Goal: Task Accomplishment & Management: Manage account settings

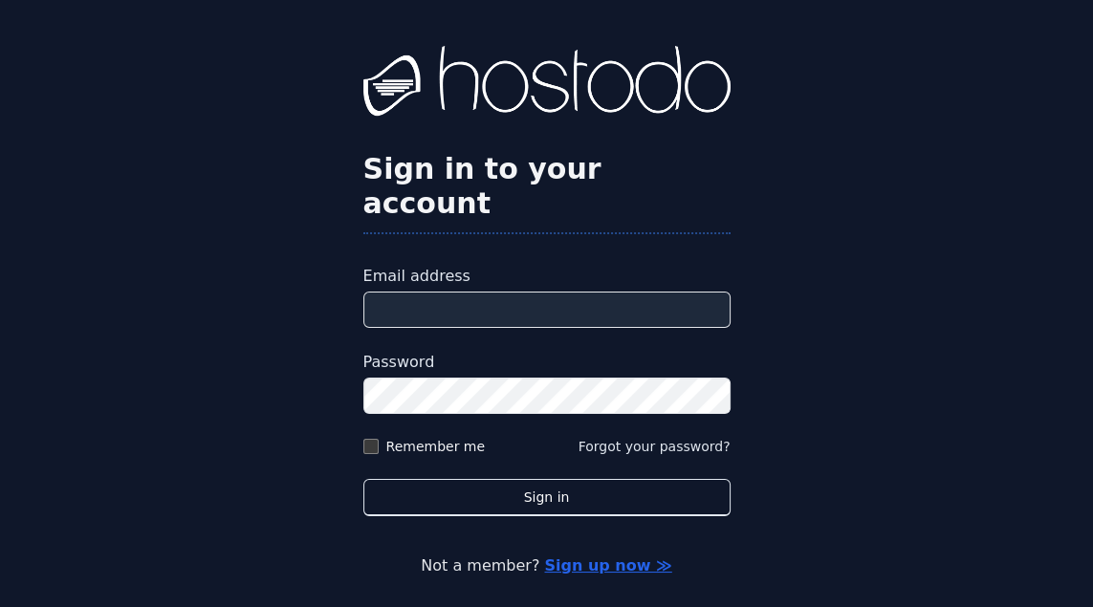
click at [437, 328] on input "Email address" at bounding box center [546, 310] width 367 height 36
type input "**********"
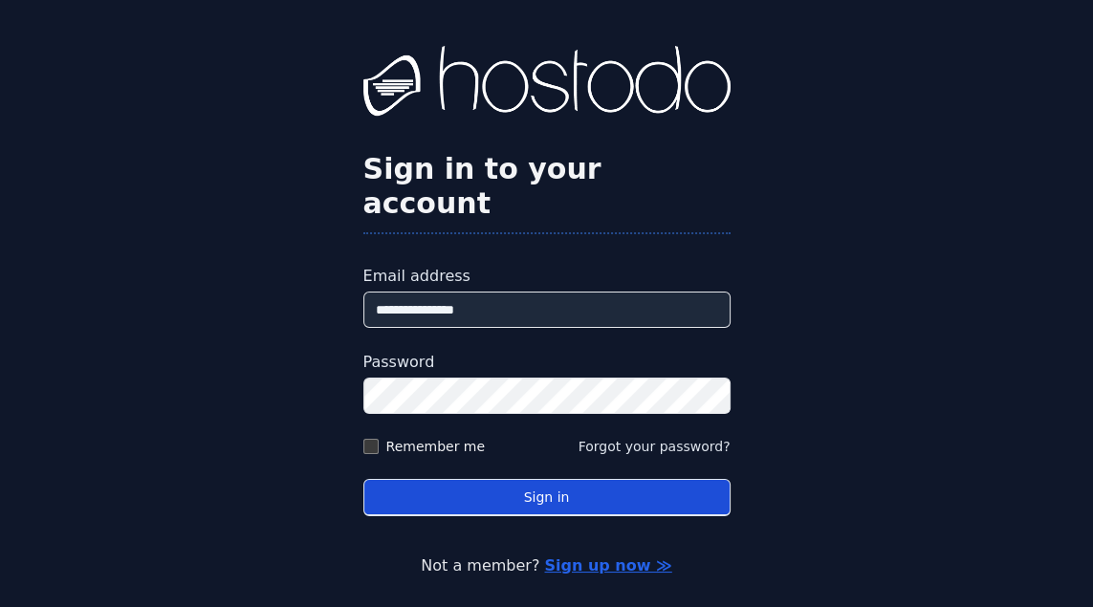
click at [505, 516] on button "Sign in" at bounding box center [546, 497] width 367 height 37
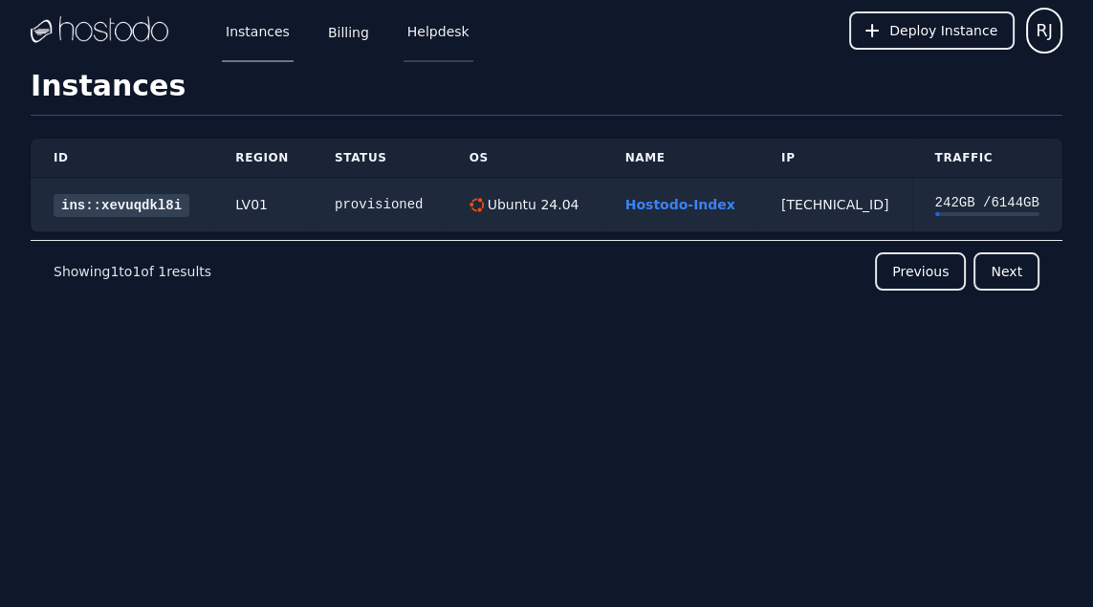
click at [426, 25] on link "Helpdesk" at bounding box center [439, 30] width 70 height 63
